Goal: Task Accomplishment & Management: Complete application form

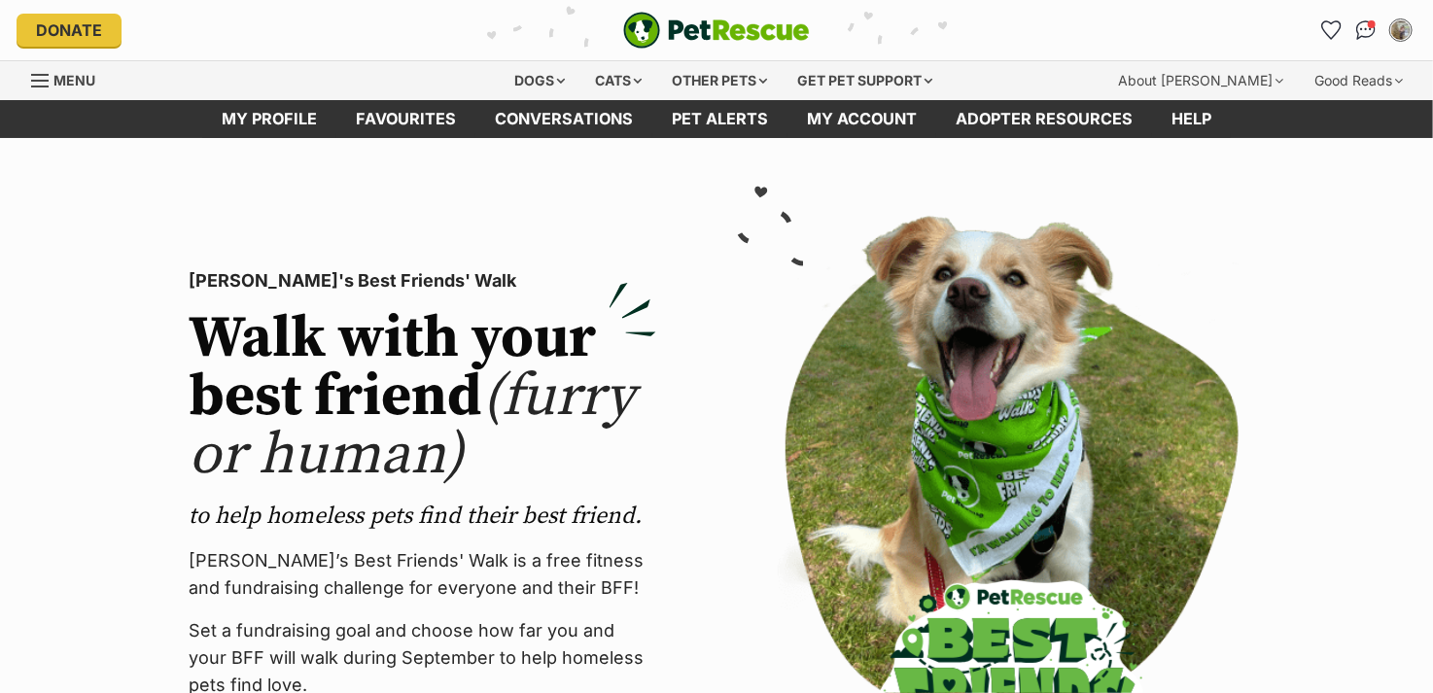
click at [723, 31] on img "PetRescue" at bounding box center [716, 30] width 187 height 37
click at [516, 88] on div "Dogs" at bounding box center [541, 80] width 78 height 39
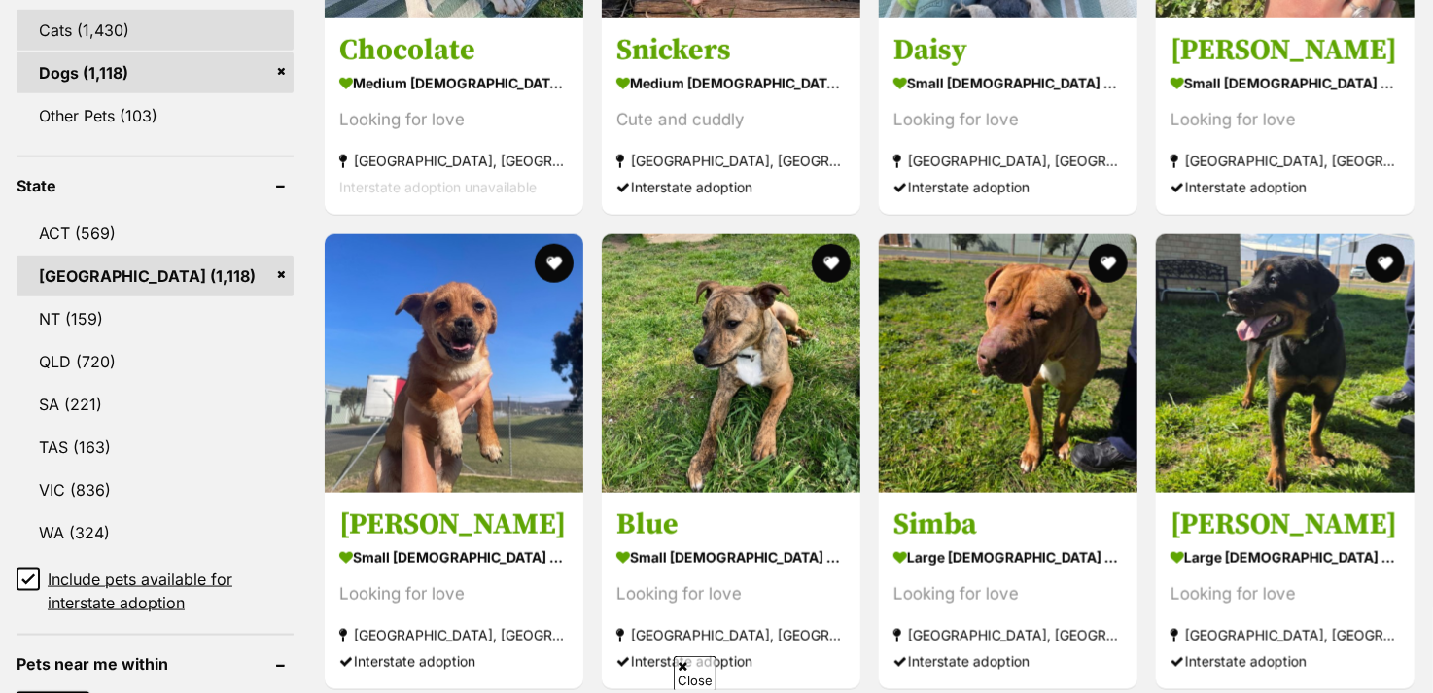
scroll to position [1167, 0]
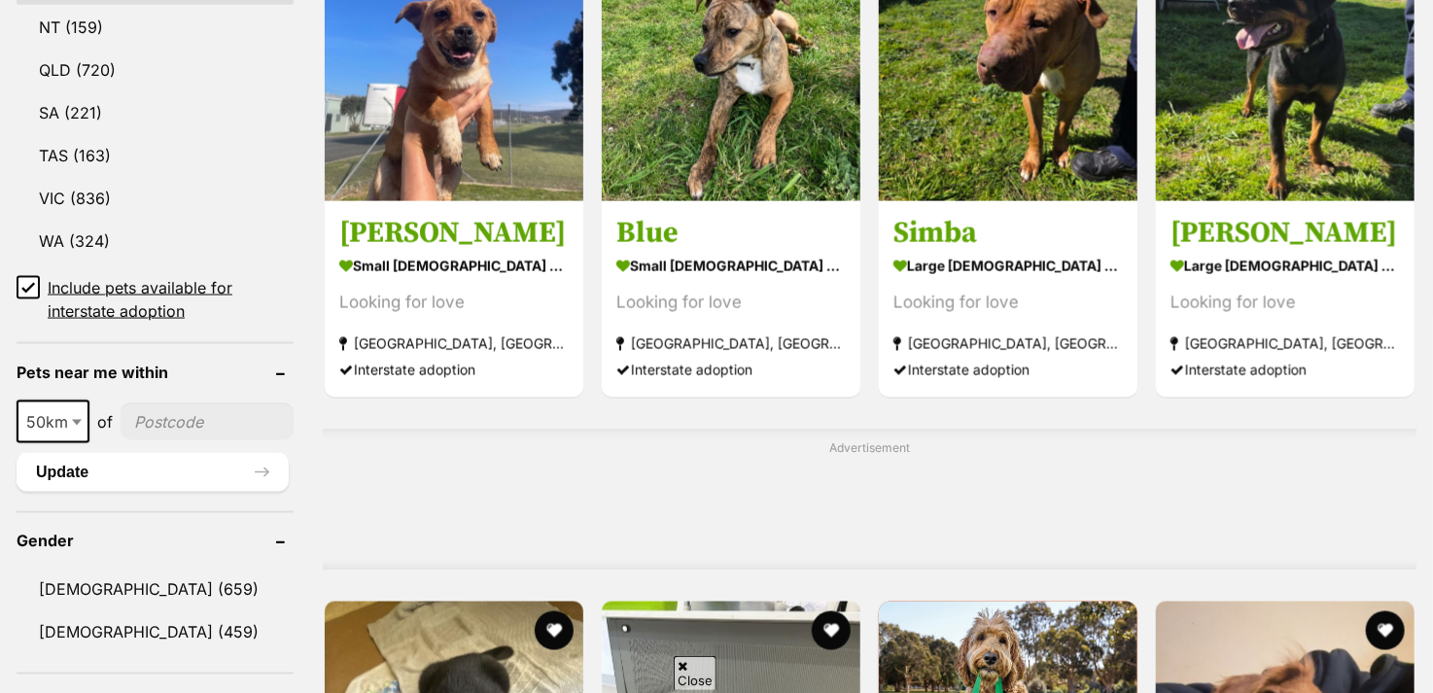
click at [79, 420] on span at bounding box center [78, 422] width 19 height 43
select select "250"
click at [176, 411] on input"] "postcode" at bounding box center [211, 421] width 163 height 37
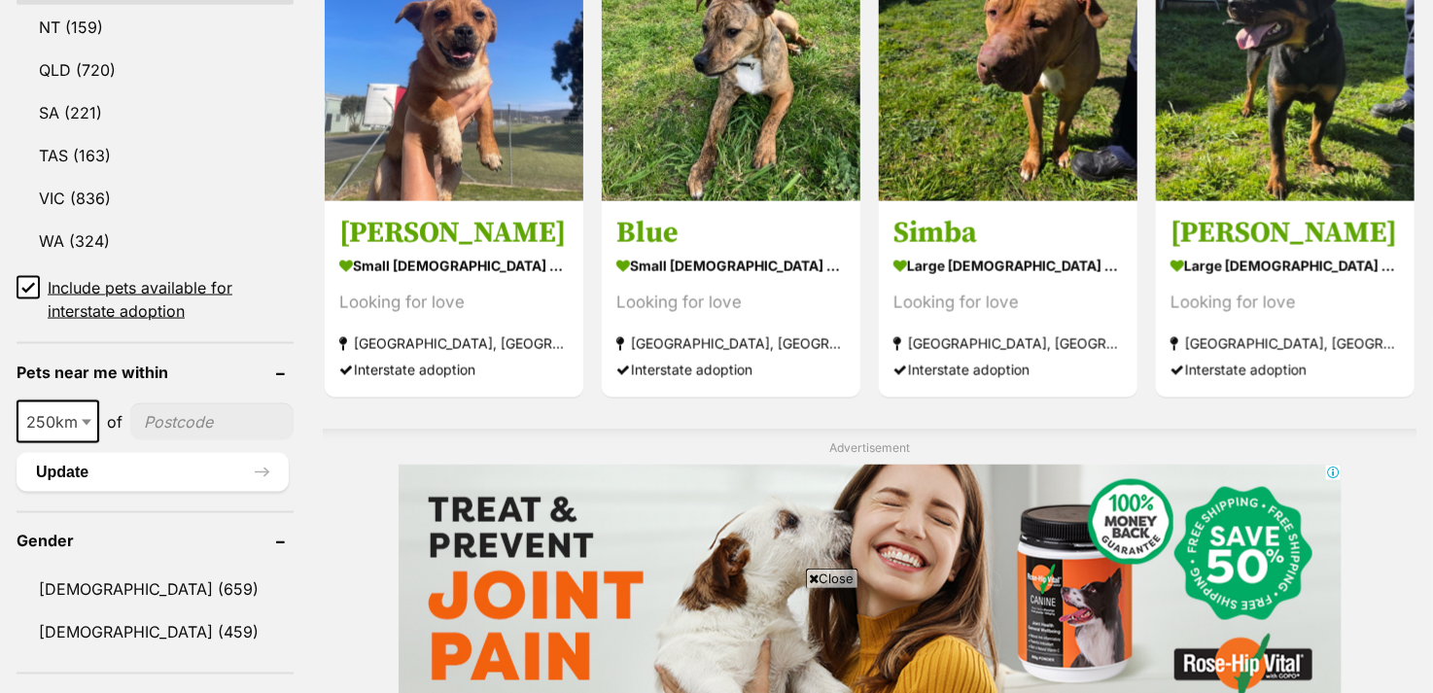
scroll to position [0, 0]
type input"] "2478"
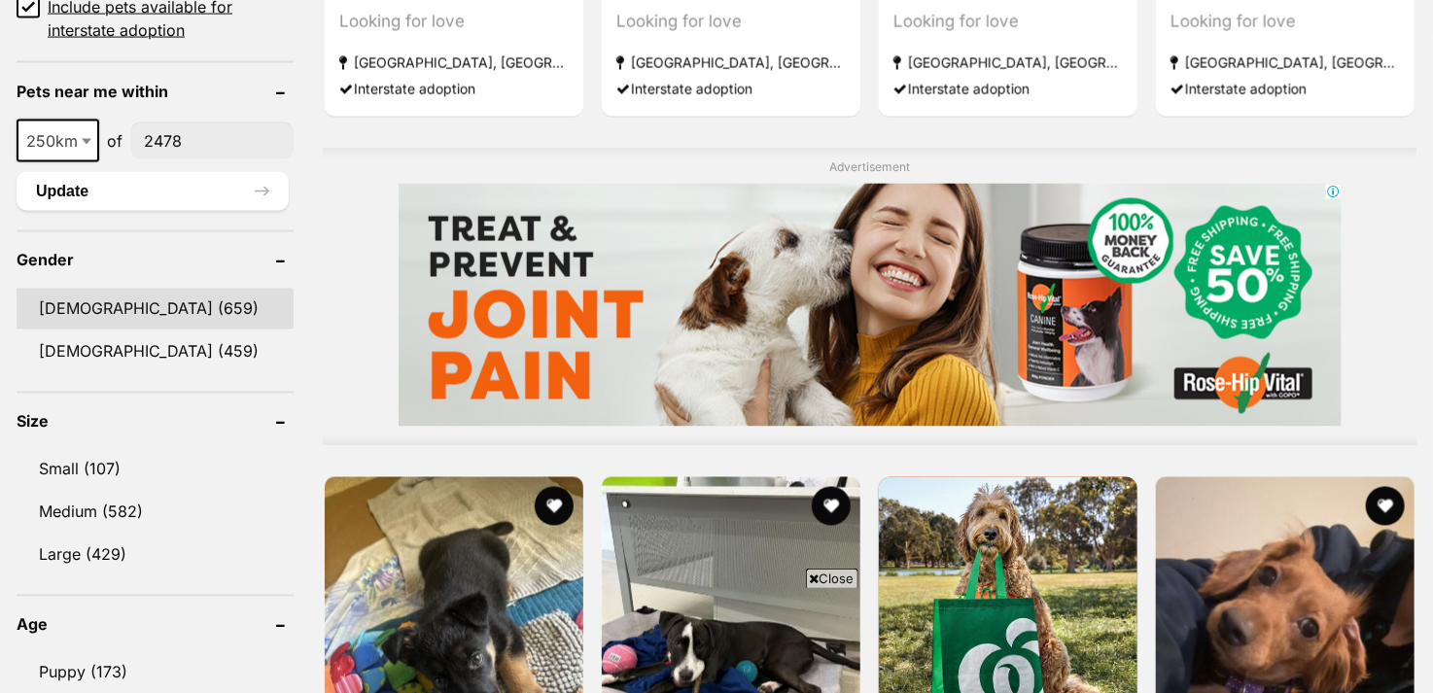
scroll to position [1555, 0]
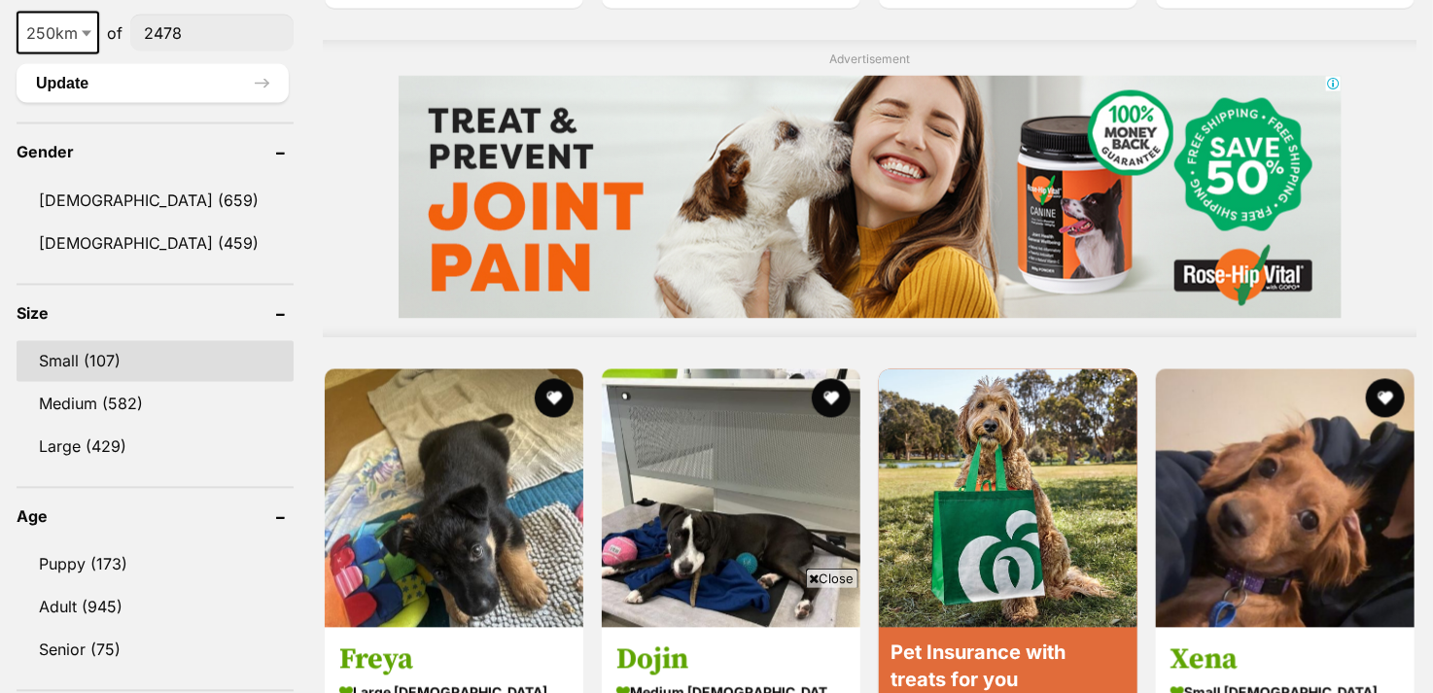
click at [188, 348] on link "Small (107)" at bounding box center [155, 361] width 277 height 41
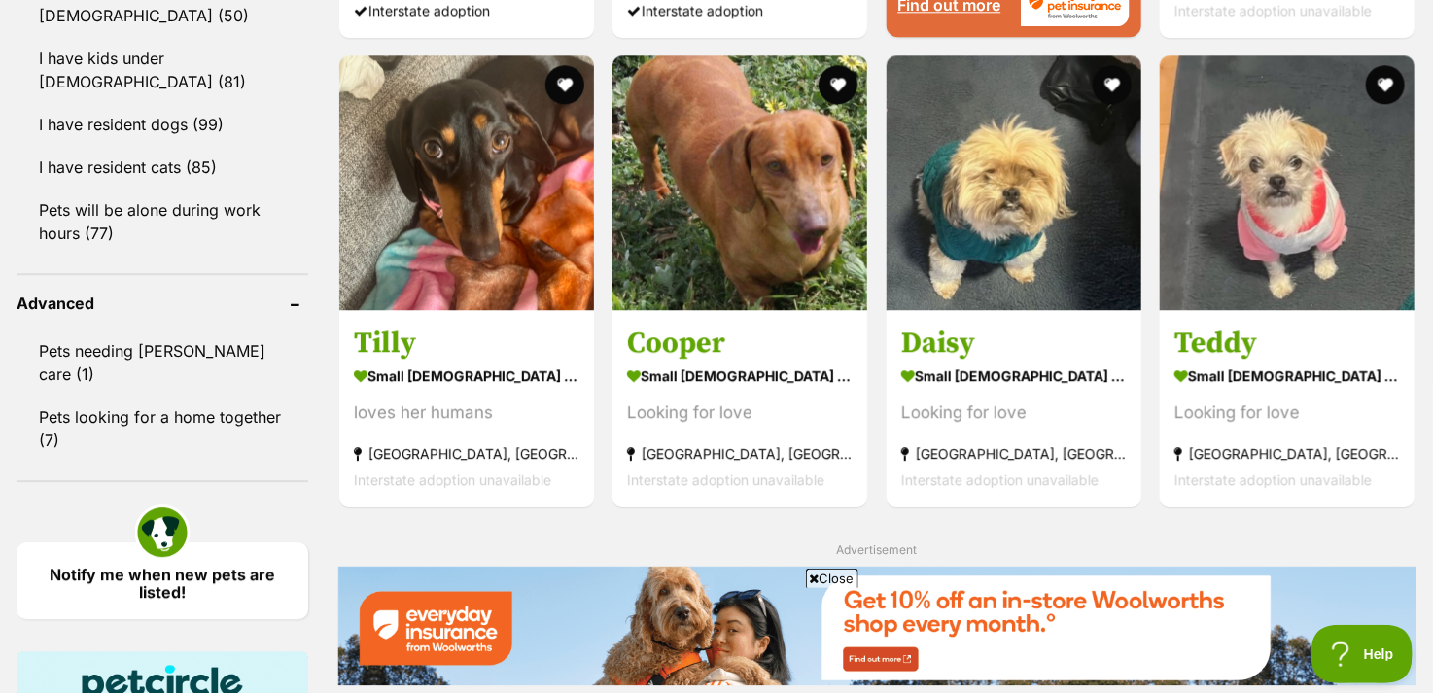
scroll to position [2333, 0]
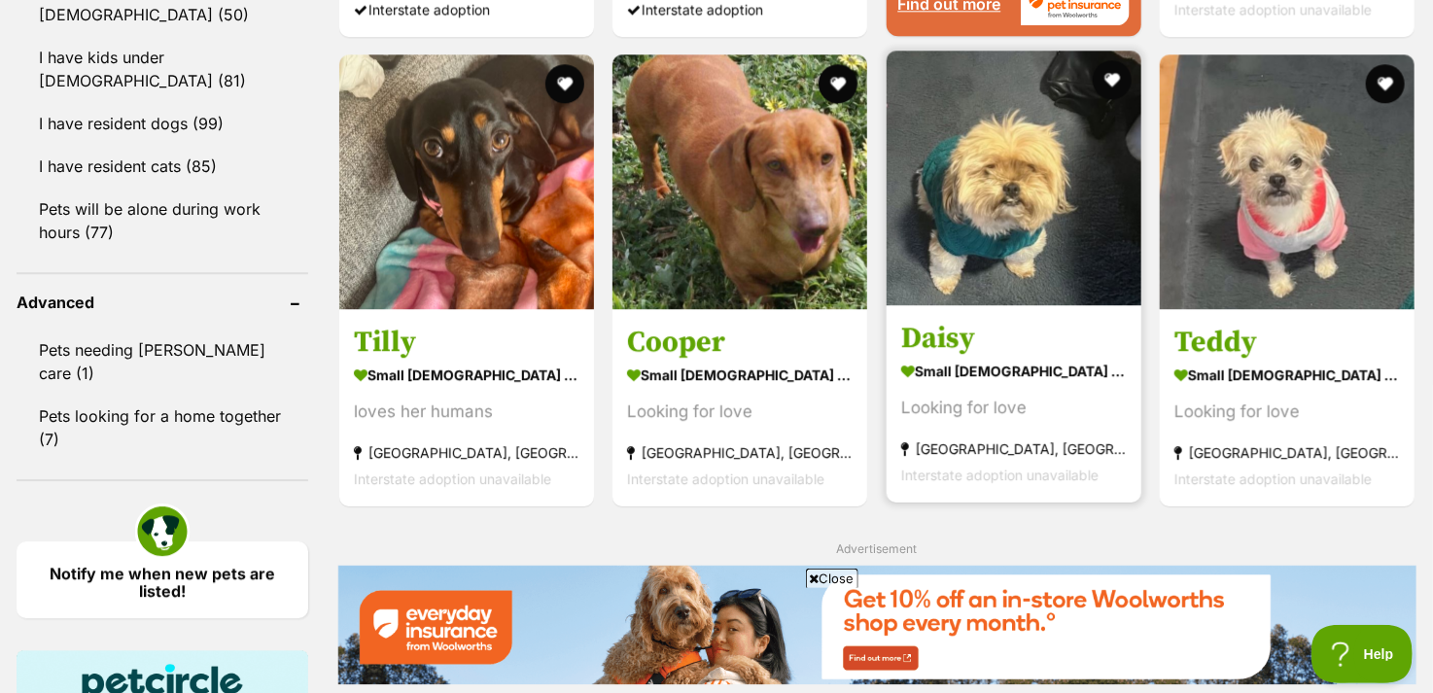
click at [1001, 188] on img at bounding box center [1014, 178] width 255 height 255
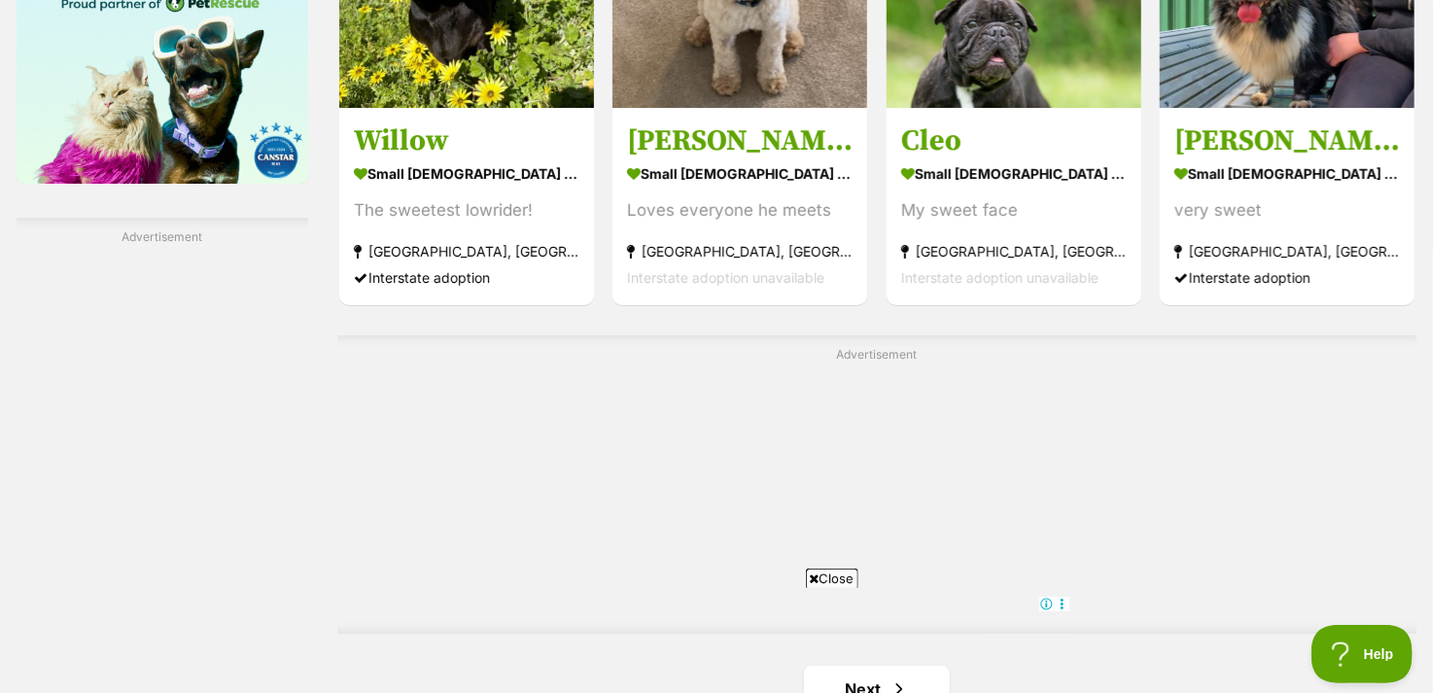
scroll to position [3500, 0]
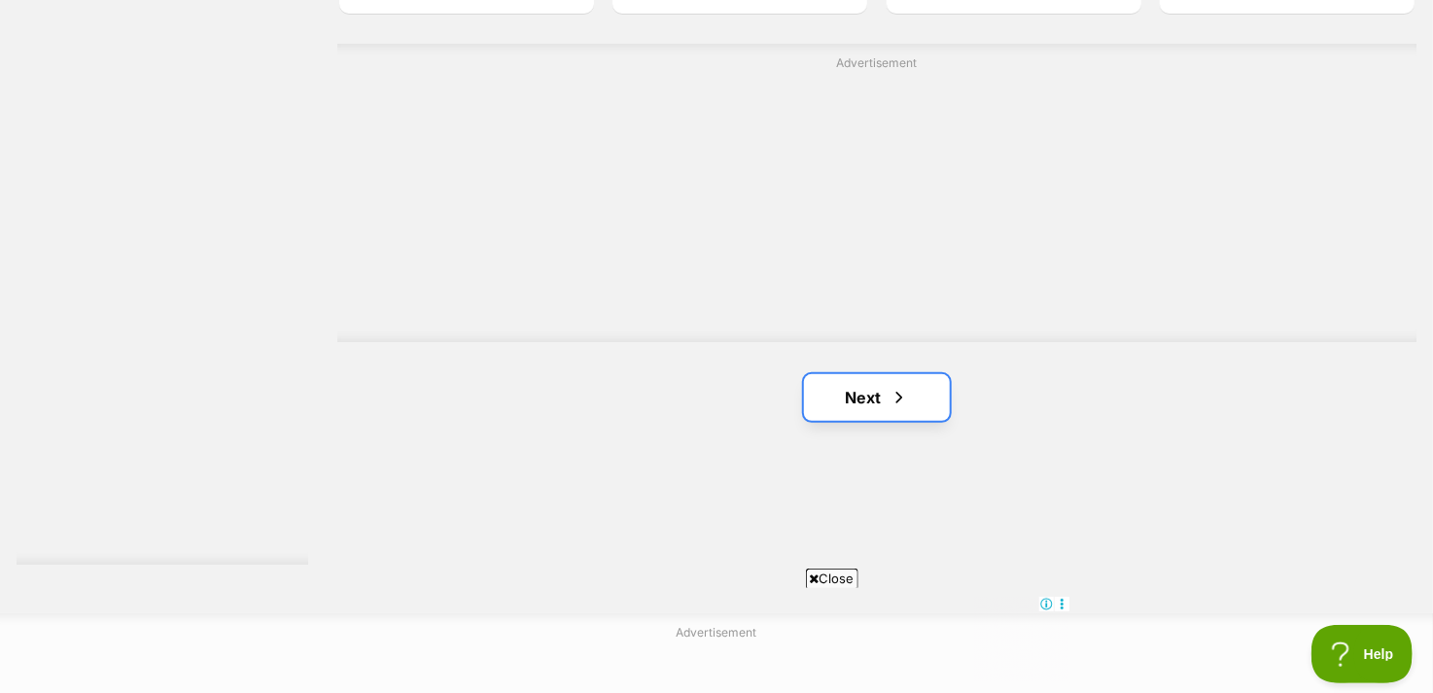
click at [848, 414] on link "Next" at bounding box center [877, 397] width 146 height 47
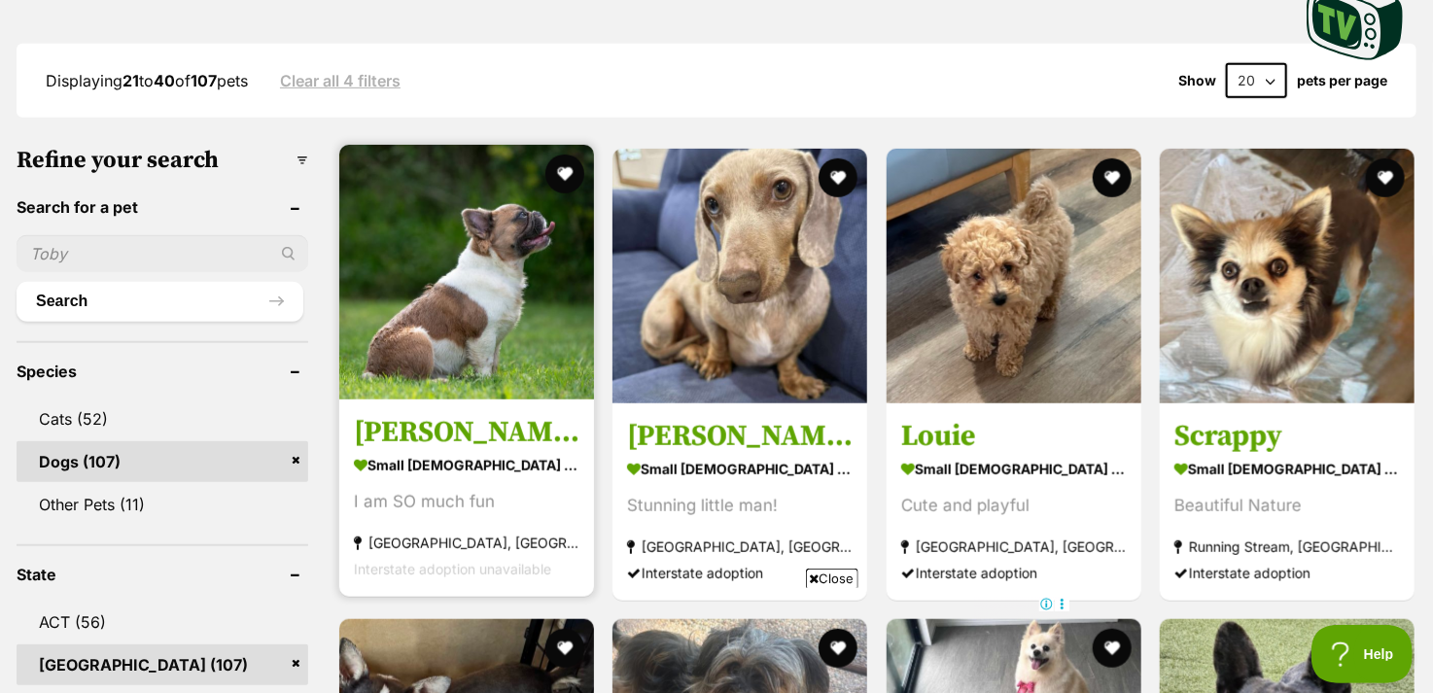
click at [437, 321] on img at bounding box center [466, 272] width 255 height 255
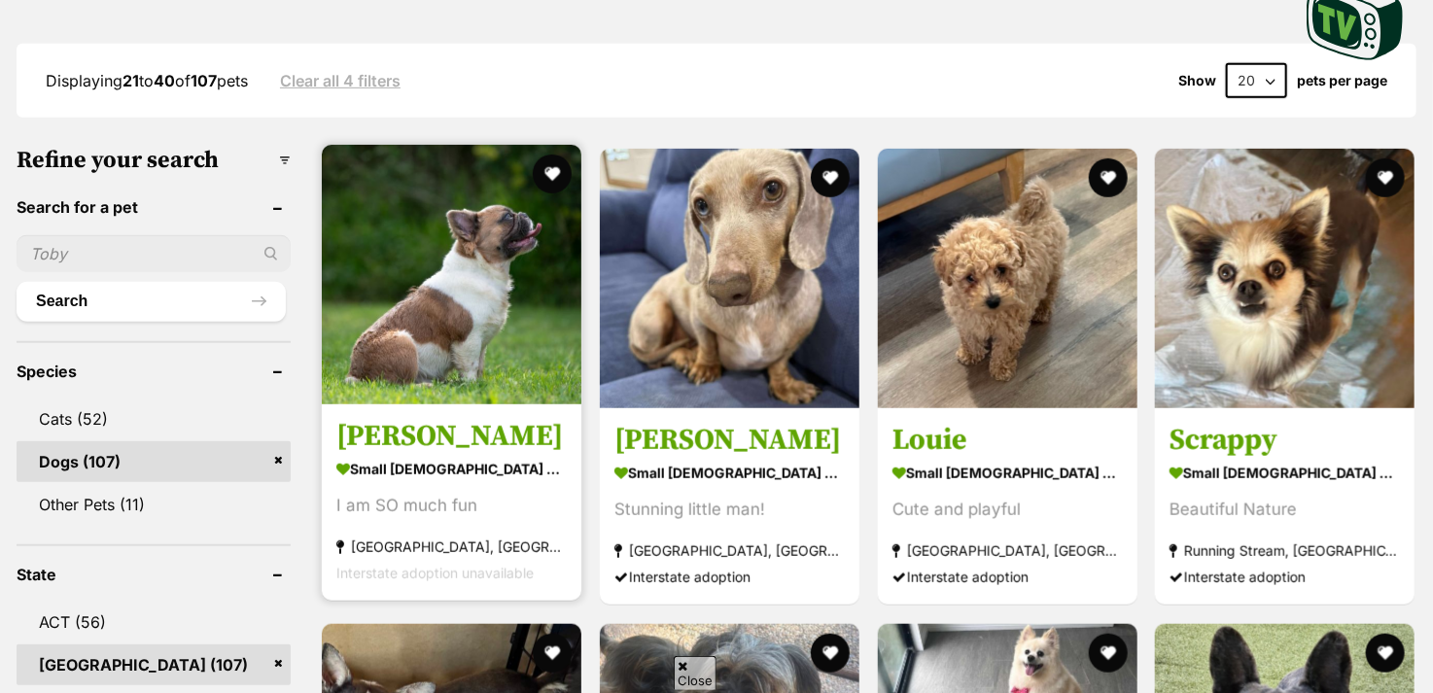
click at [483, 309] on img at bounding box center [452, 275] width 260 height 260
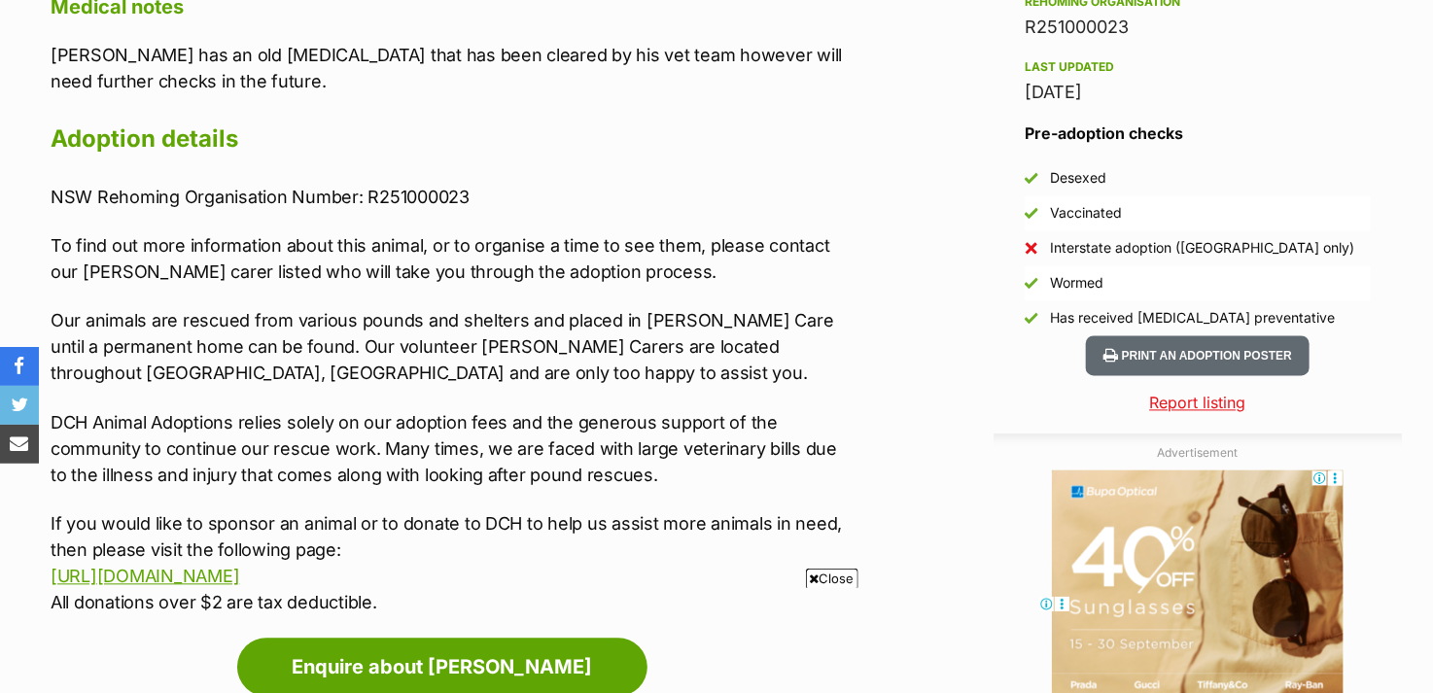
scroll to position [1944, 0]
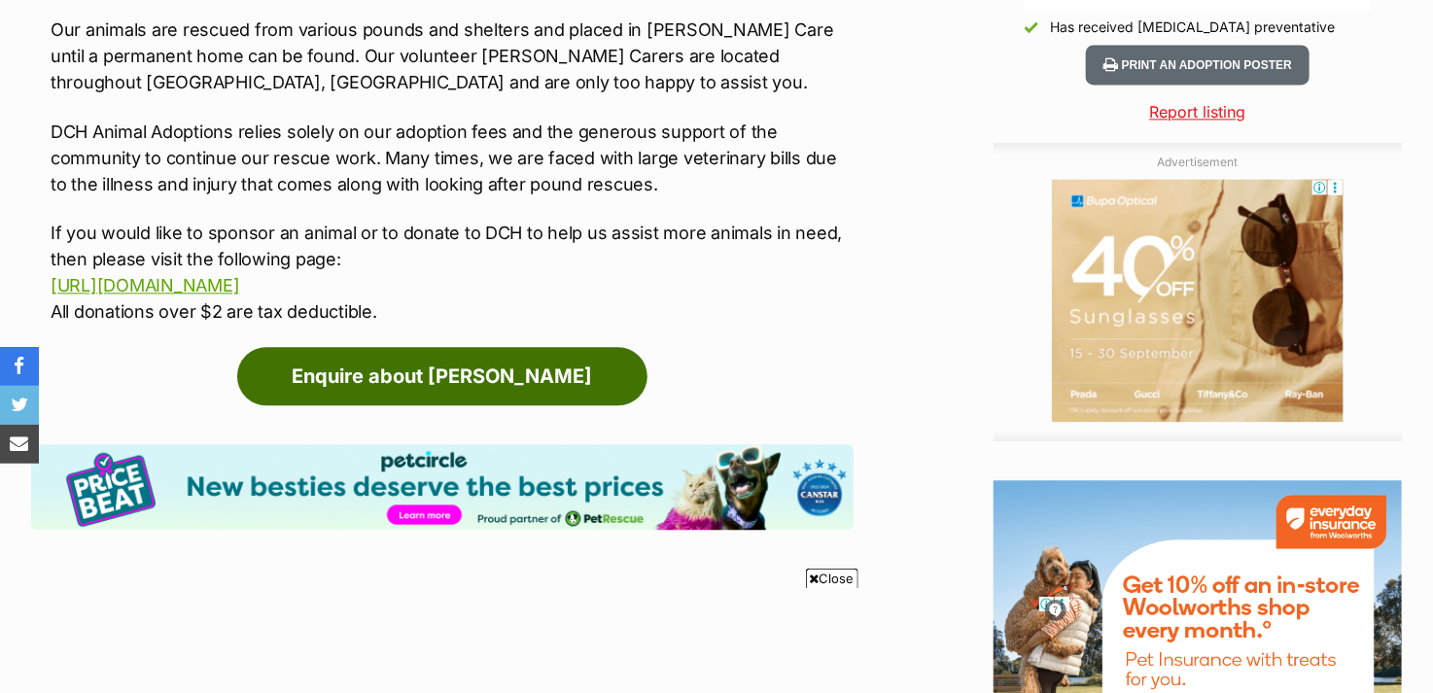
click at [503, 347] on link "Enquire about Woody" at bounding box center [442, 376] width 410 height 58
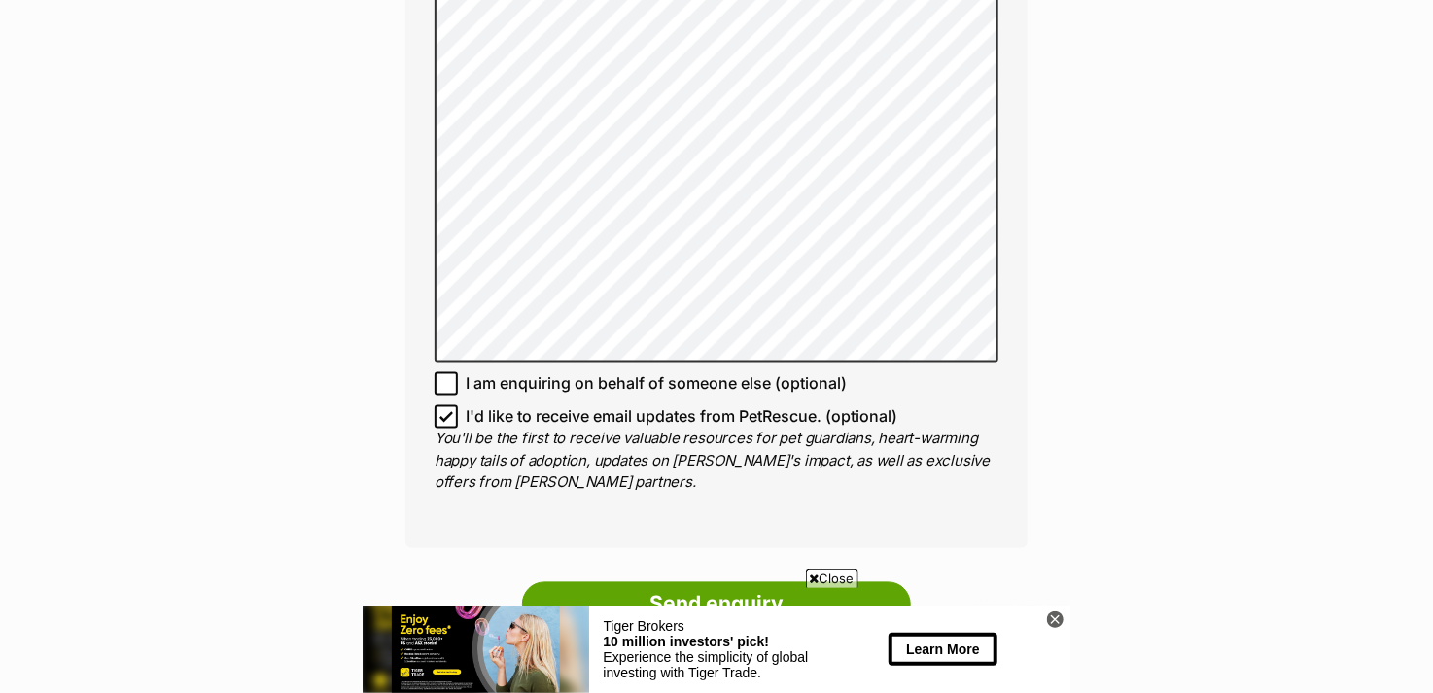
scroll to position [1750, 0]
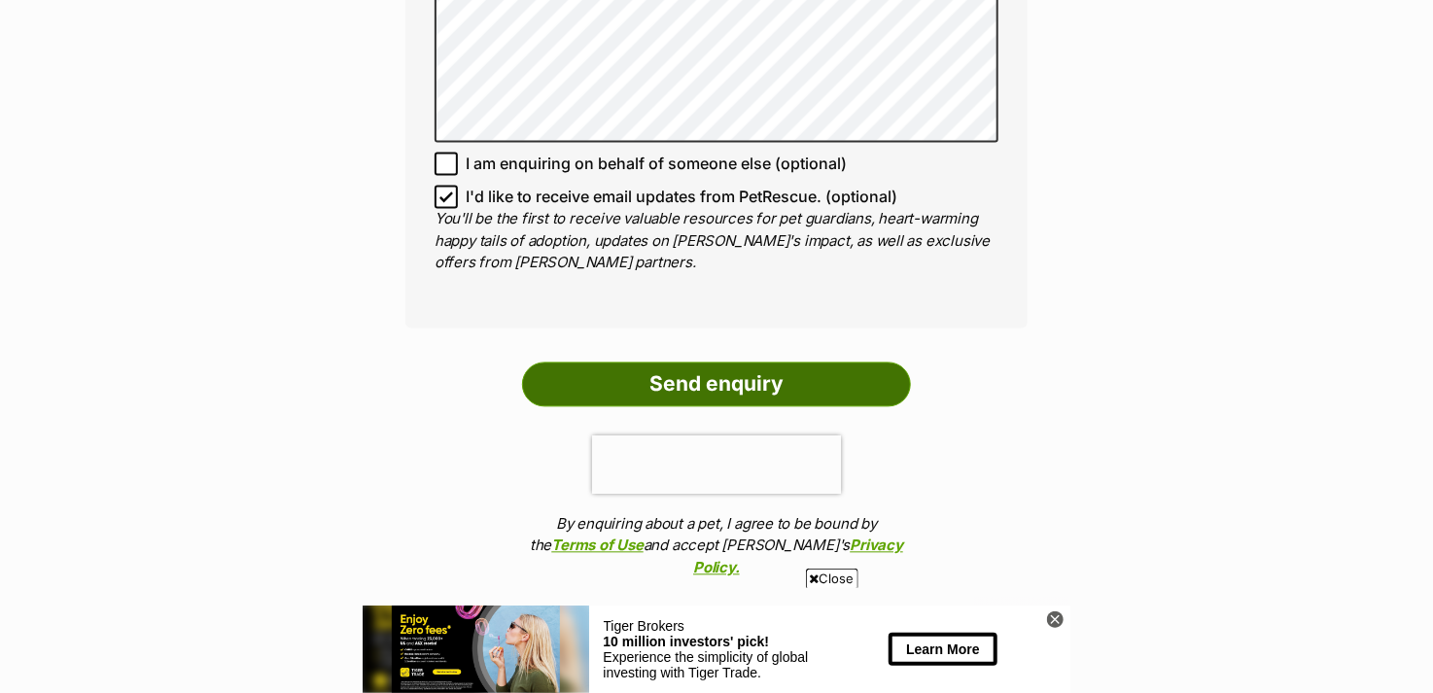
click at [703, 362] on input "Send enquiry" at bounding box center [716, 384] width 389 height 45
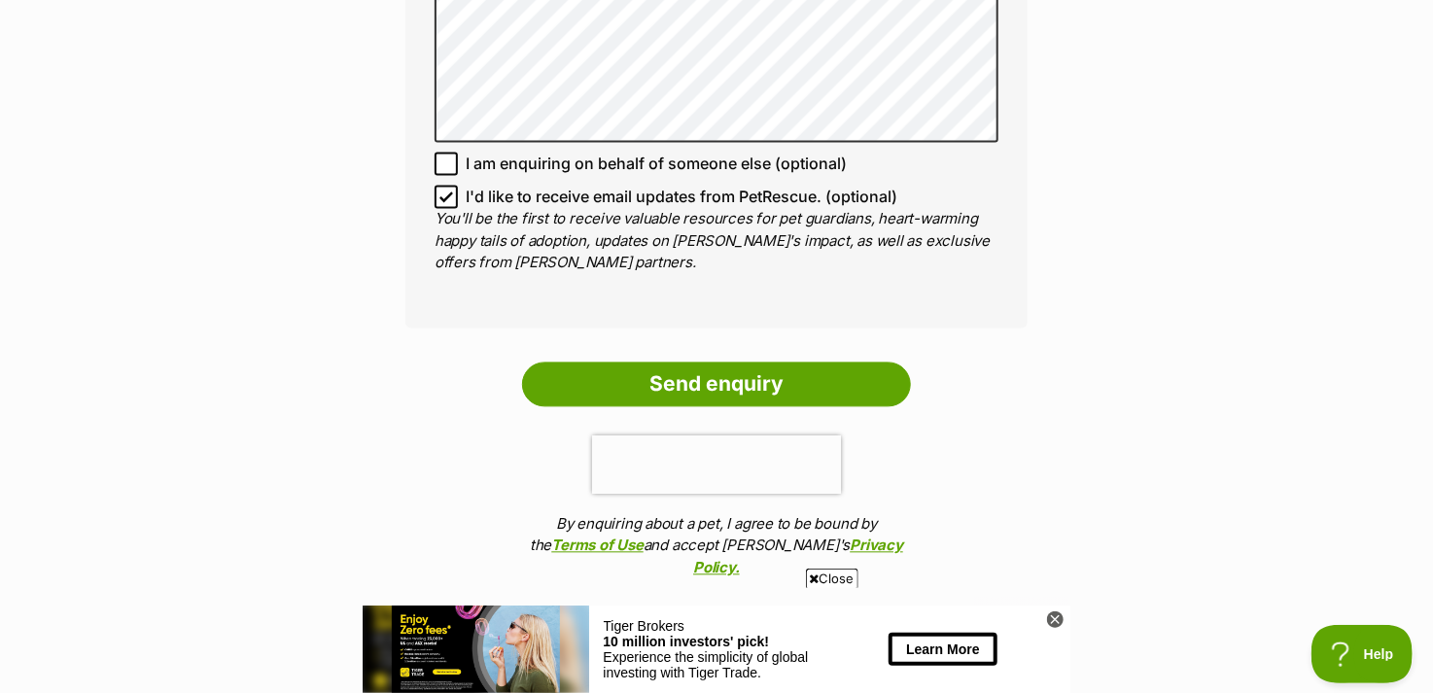
scroll to position [0, 0]
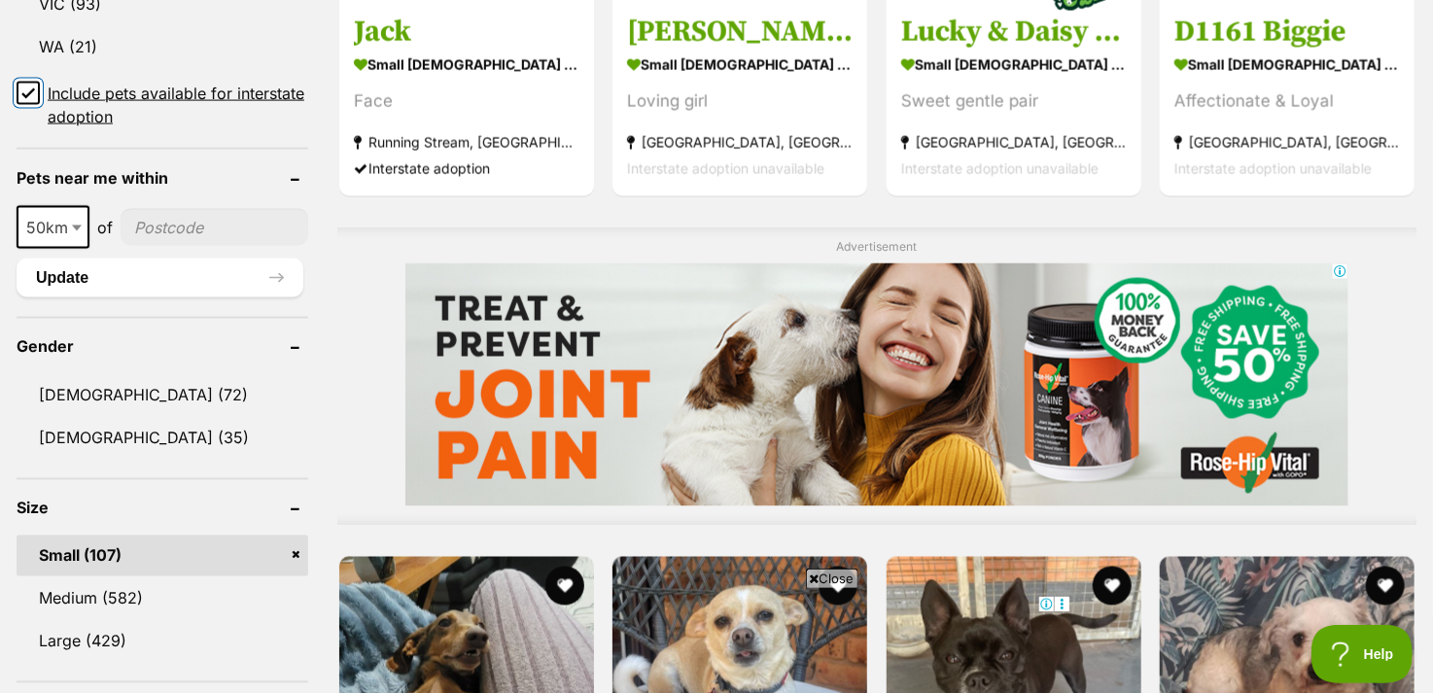
click at [36, 86] on input "Include pets available for interstate adoption" at bounding box center [28, 93] width 23 height 23
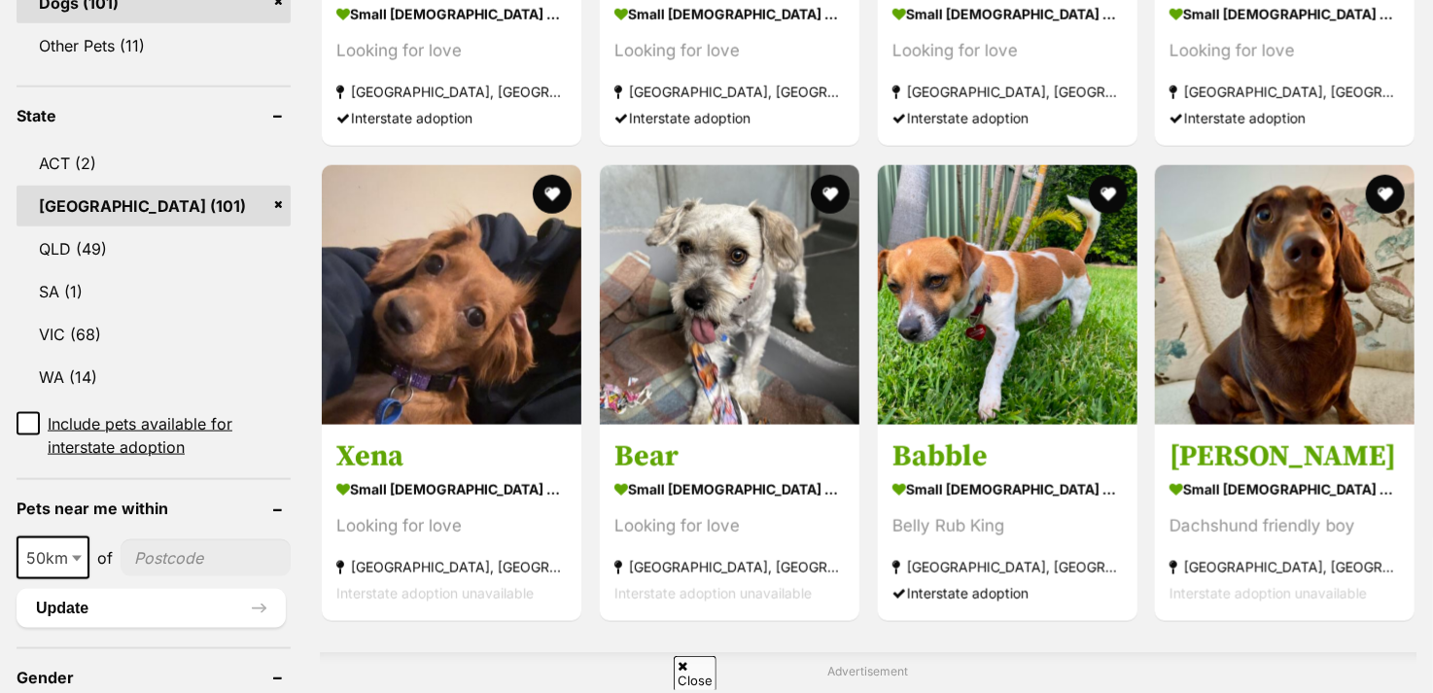
scroll to position [1167, 0]
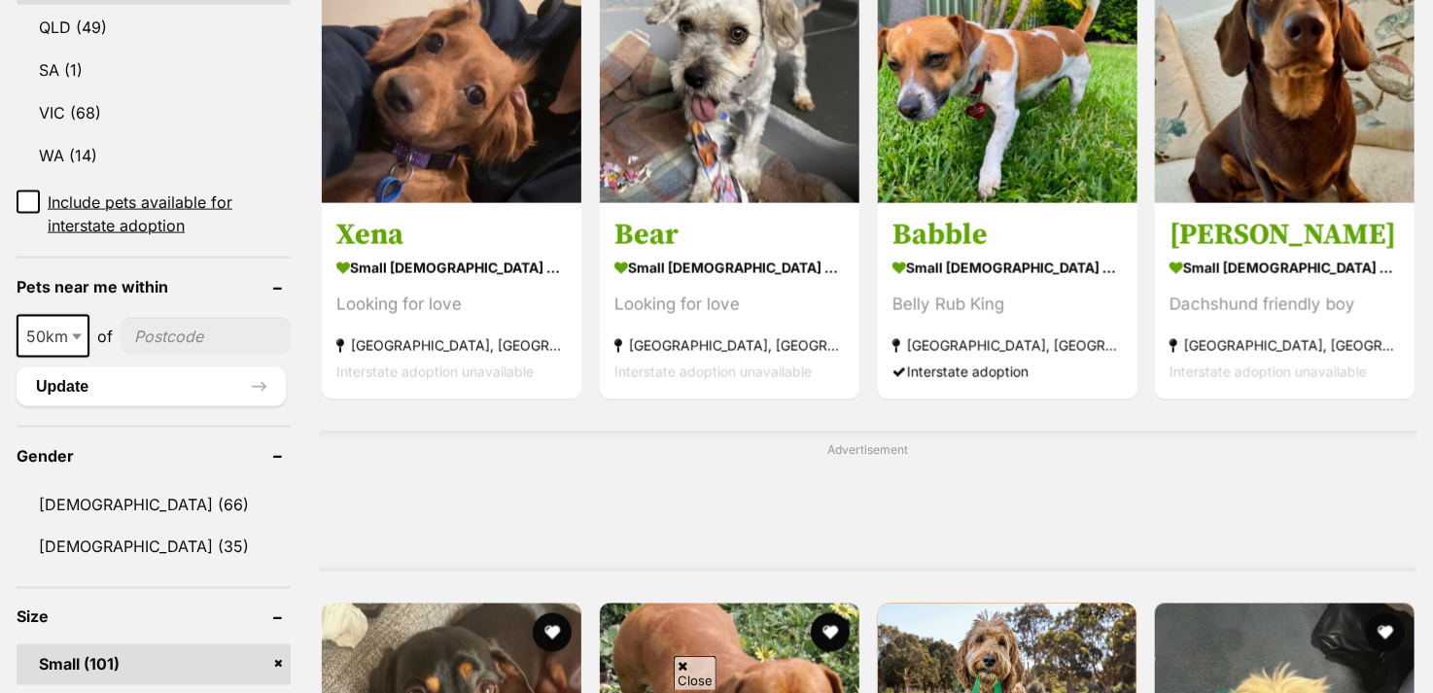
click at [143, 338] on input"] "postcode" at bounding box center [206, 336] width 170 height 37
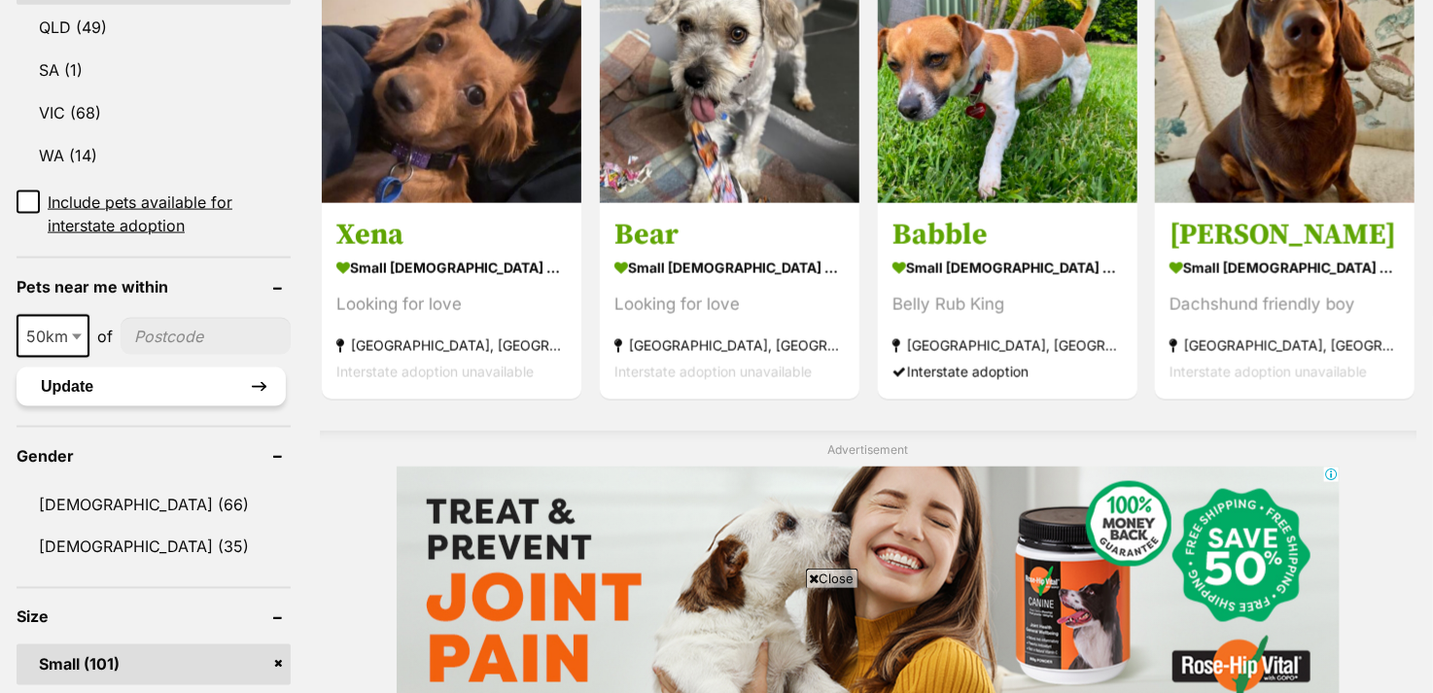
scroll to position [0, 0]
type input"] "2478"
click at [70, 337] on span at bounding box center [78, 336] width 19 height 43
select select "250"
click at [270, 387] on button "Update" at bounding box center [151, 386] width 269 height 39
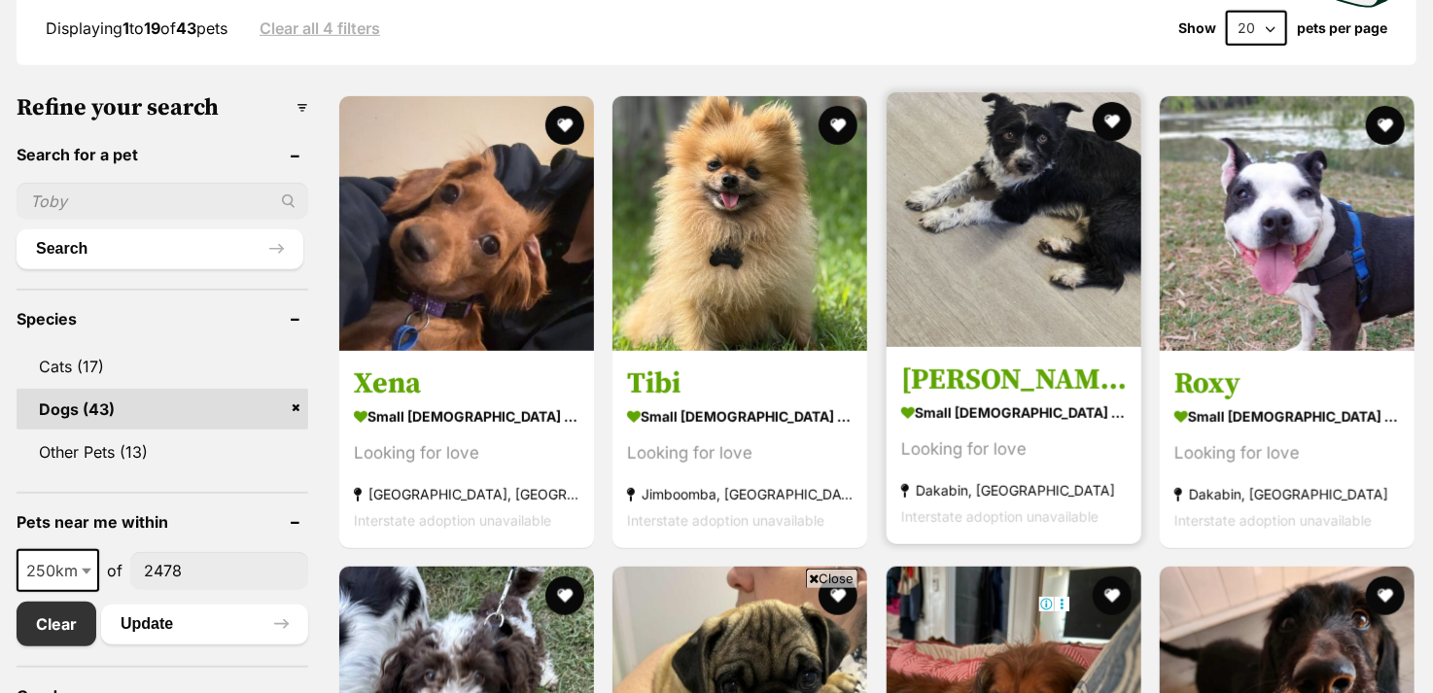
click at [1078, 252] on img at bounding box center [1014, 219] width 255 height 255
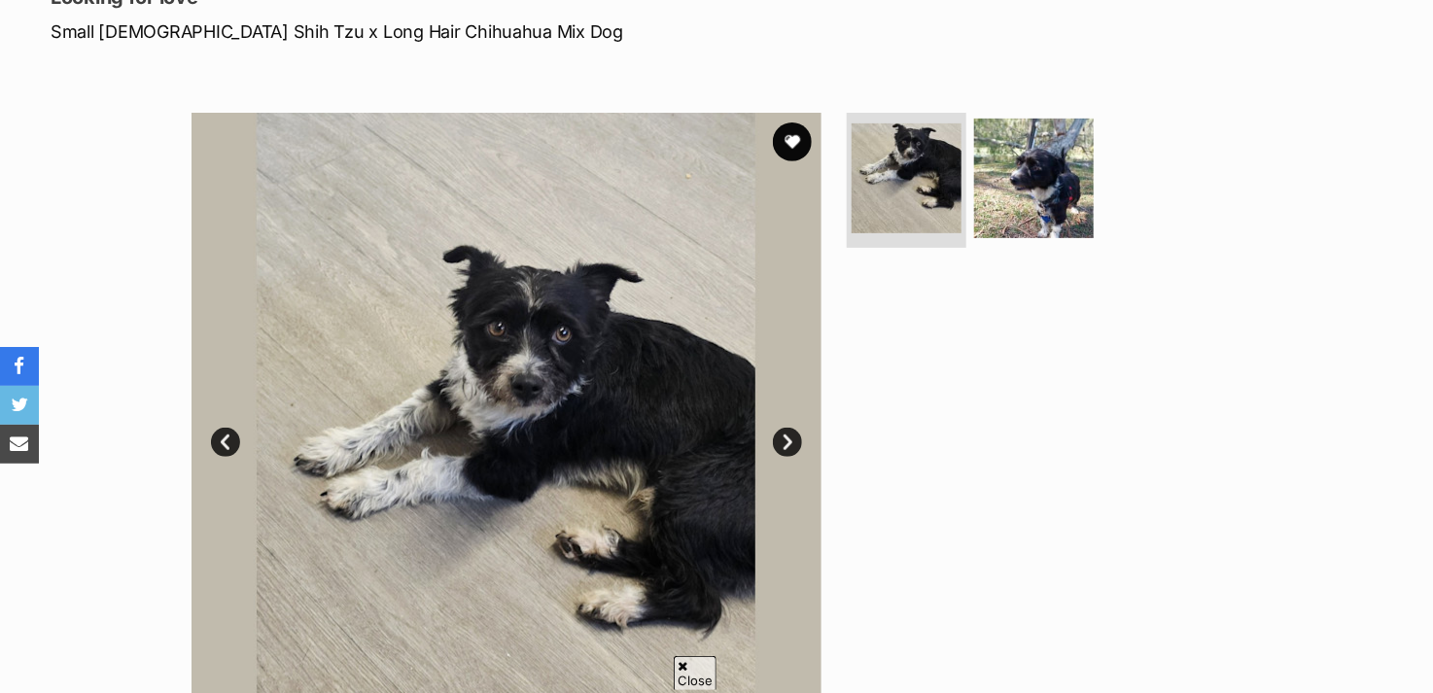
click at [787, 437] on link "Next" at bounding box center [787, 442] width 29 height 29
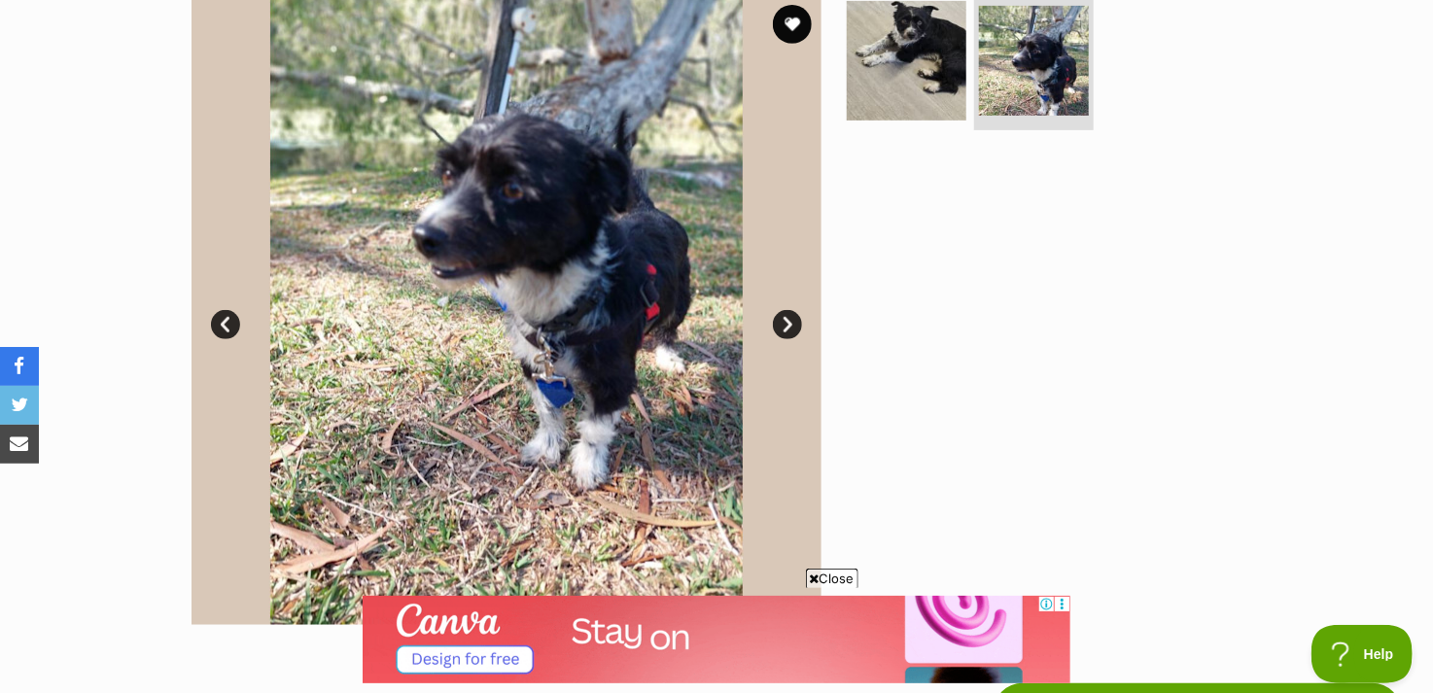
scroll to position [389, 0]
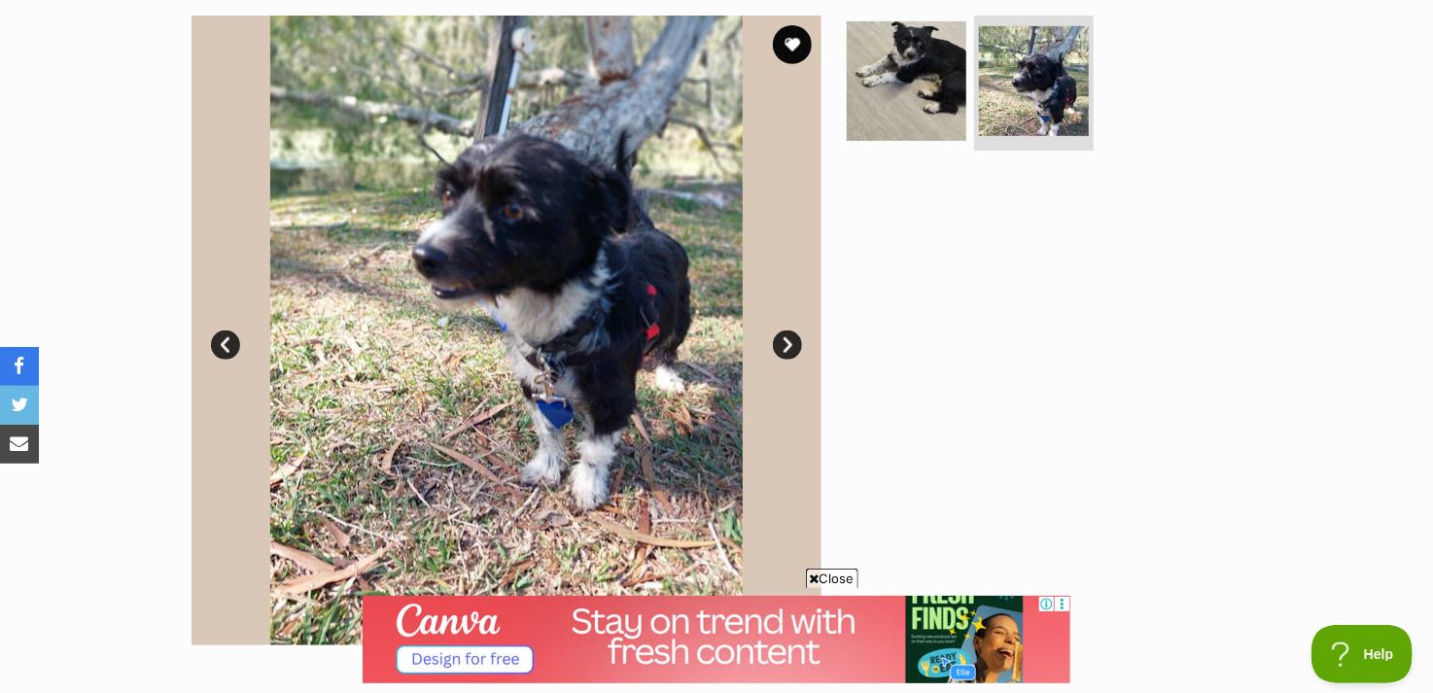
click at [778, 342] on link "Next" at bounding box center [787, 345] width 29 height 29
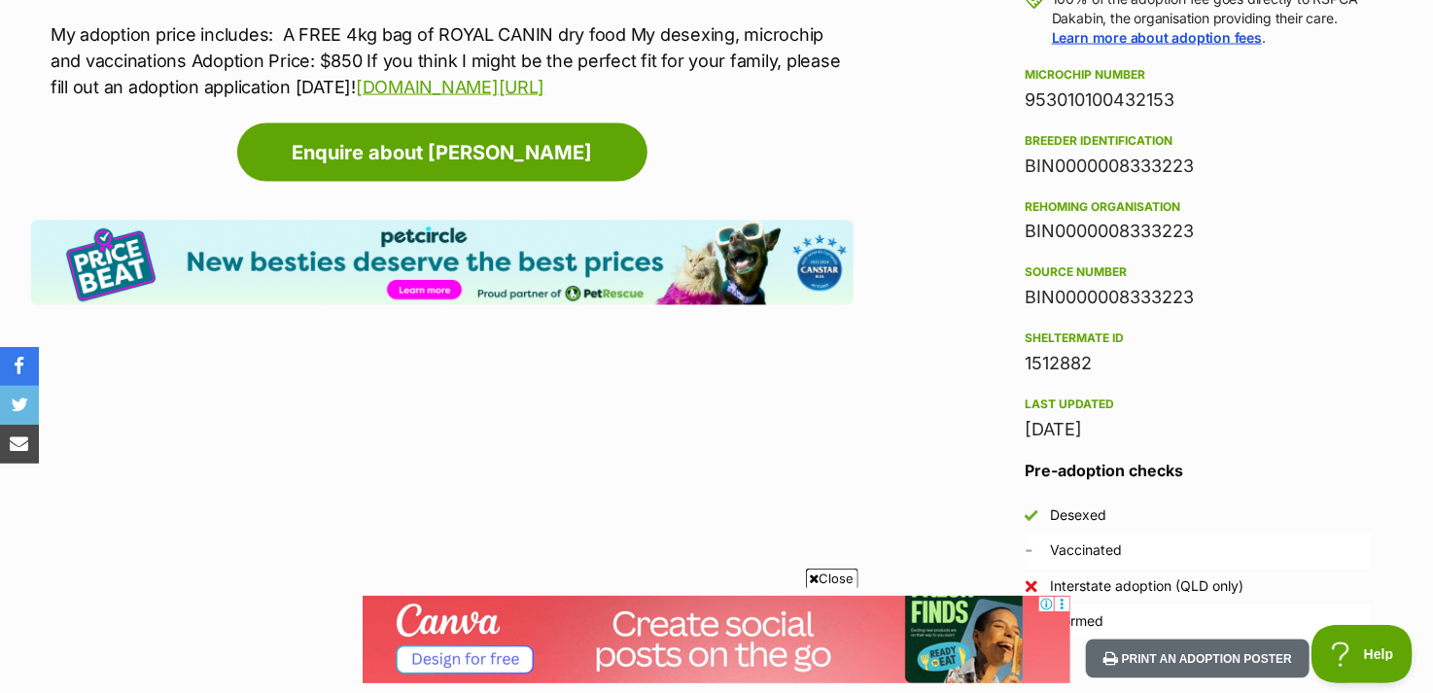
scroll to position [1555, 0]
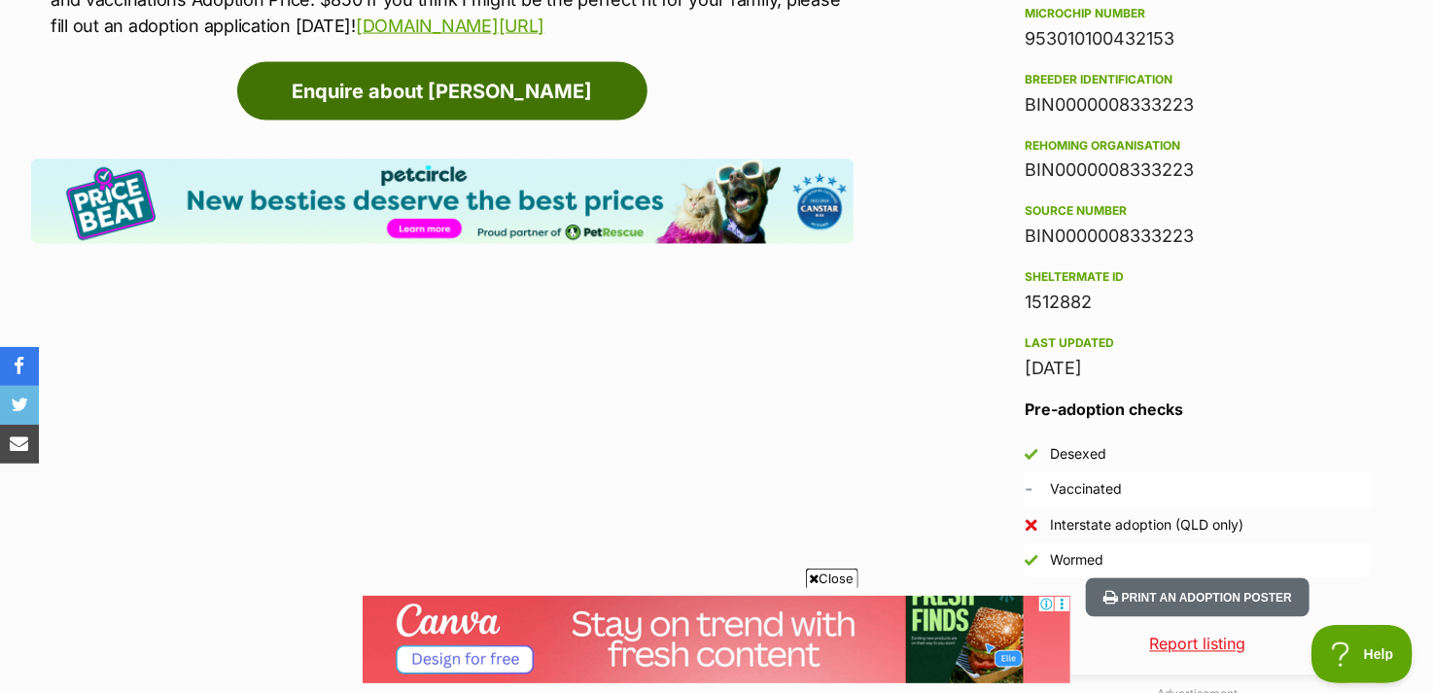
click at [434, 62] on link "Enquire about Sam" at bounding box center [442, 91] width 410 height 58
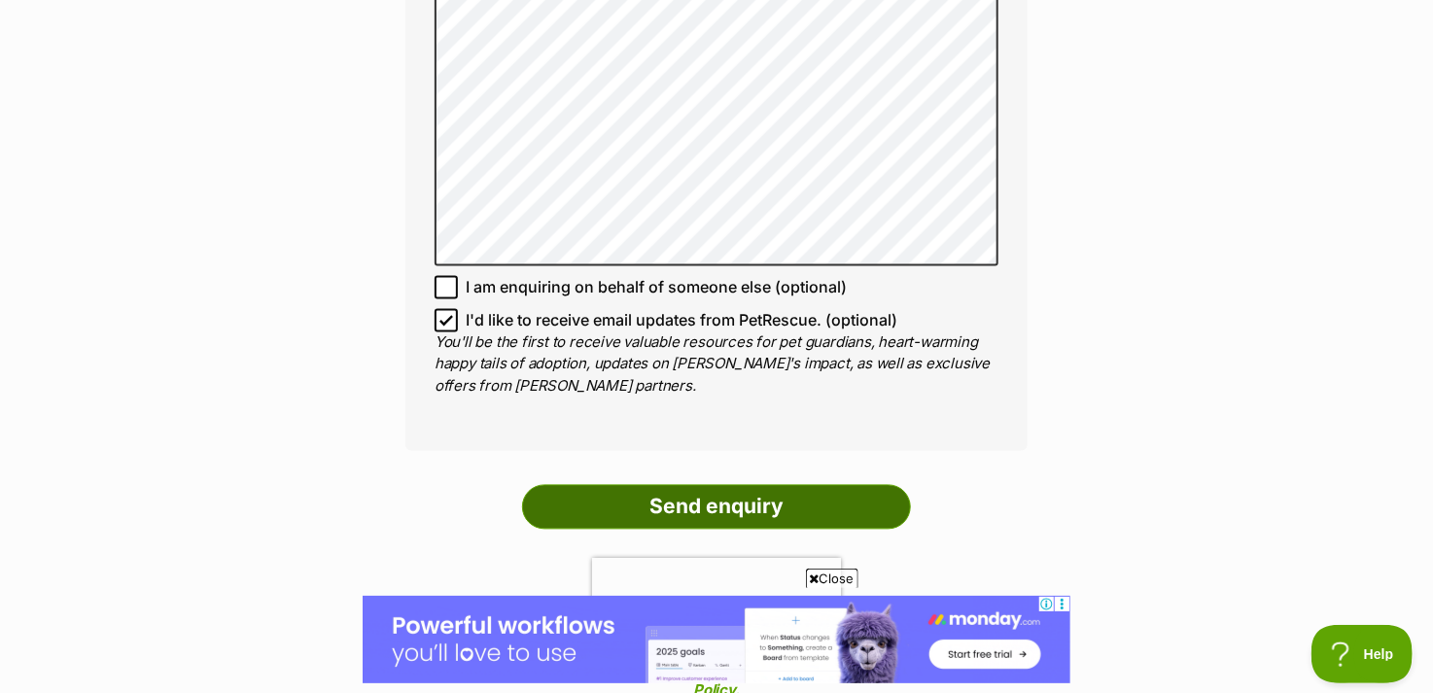
click at [826, 507] on input "Send enquiry" at bounding box center [716, 507] width 389 height 45
click at [735, 488] on input "Send enquiry" at bounding box center [716, 507] width 389 height 45
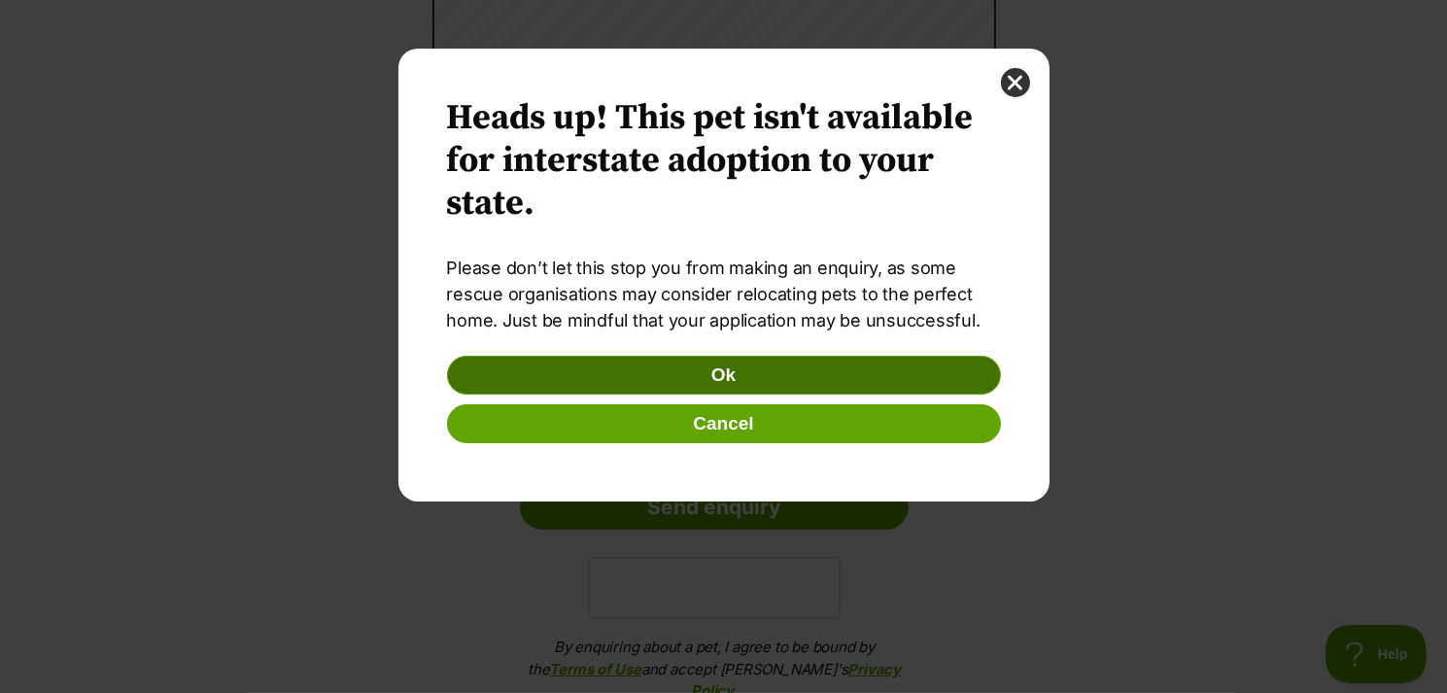
click at [734, 377] on button "Ok" at bounding box center [724, 375] width 554 height 39
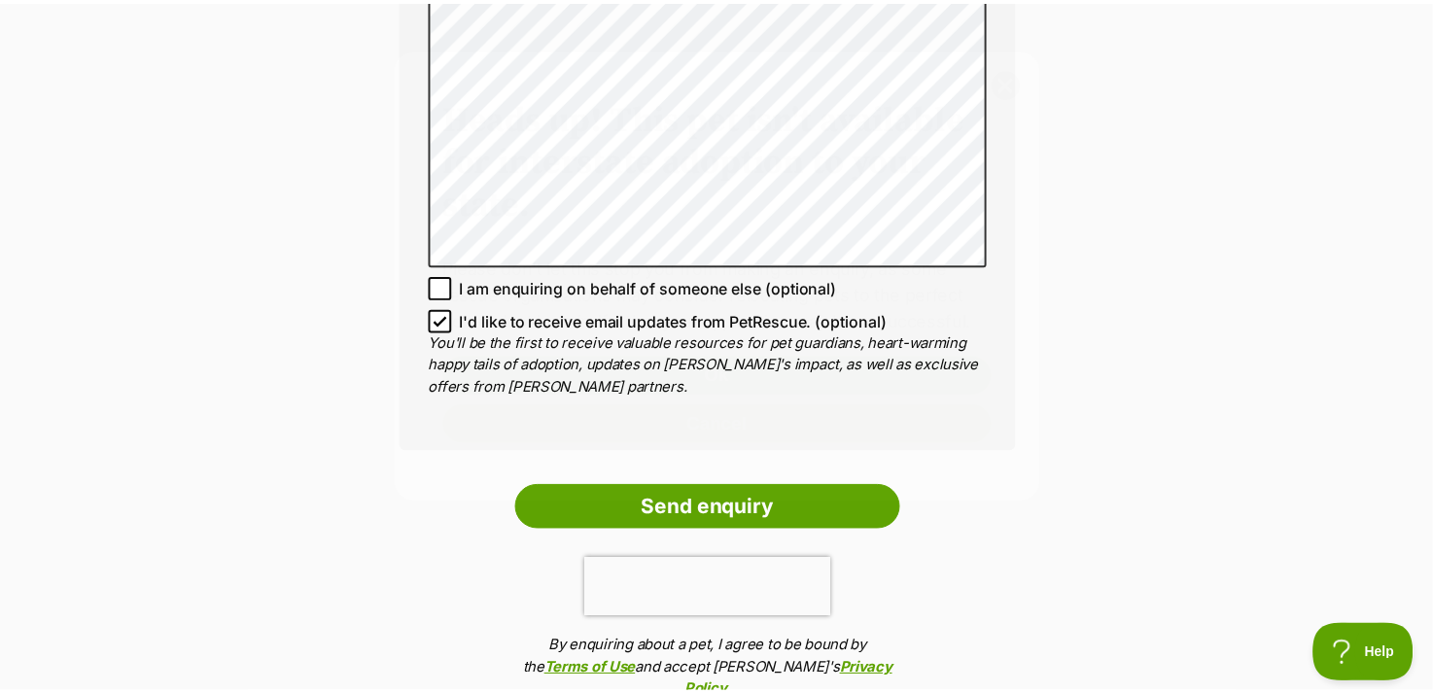
scroll to position [1653, 0]
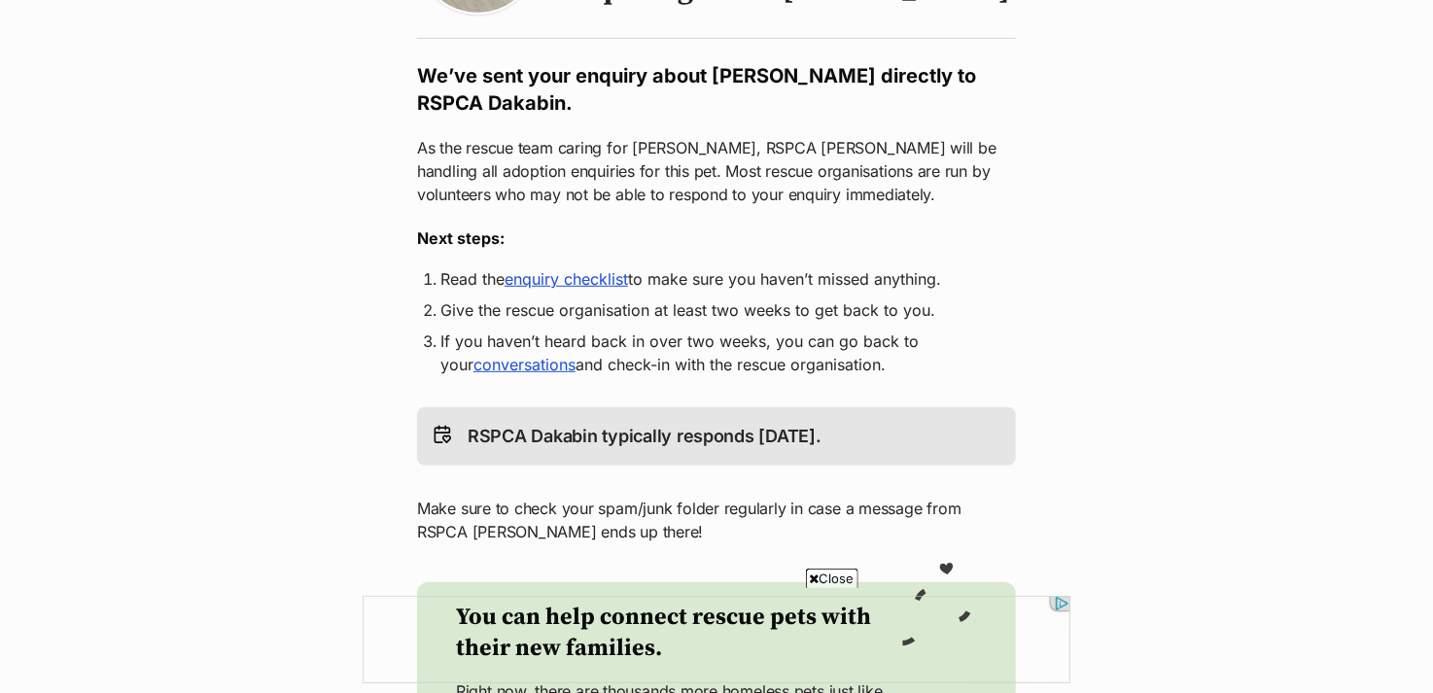
scroll to position [680, 0]
